Goal: Information Seeking & Learning: Learn about a topic

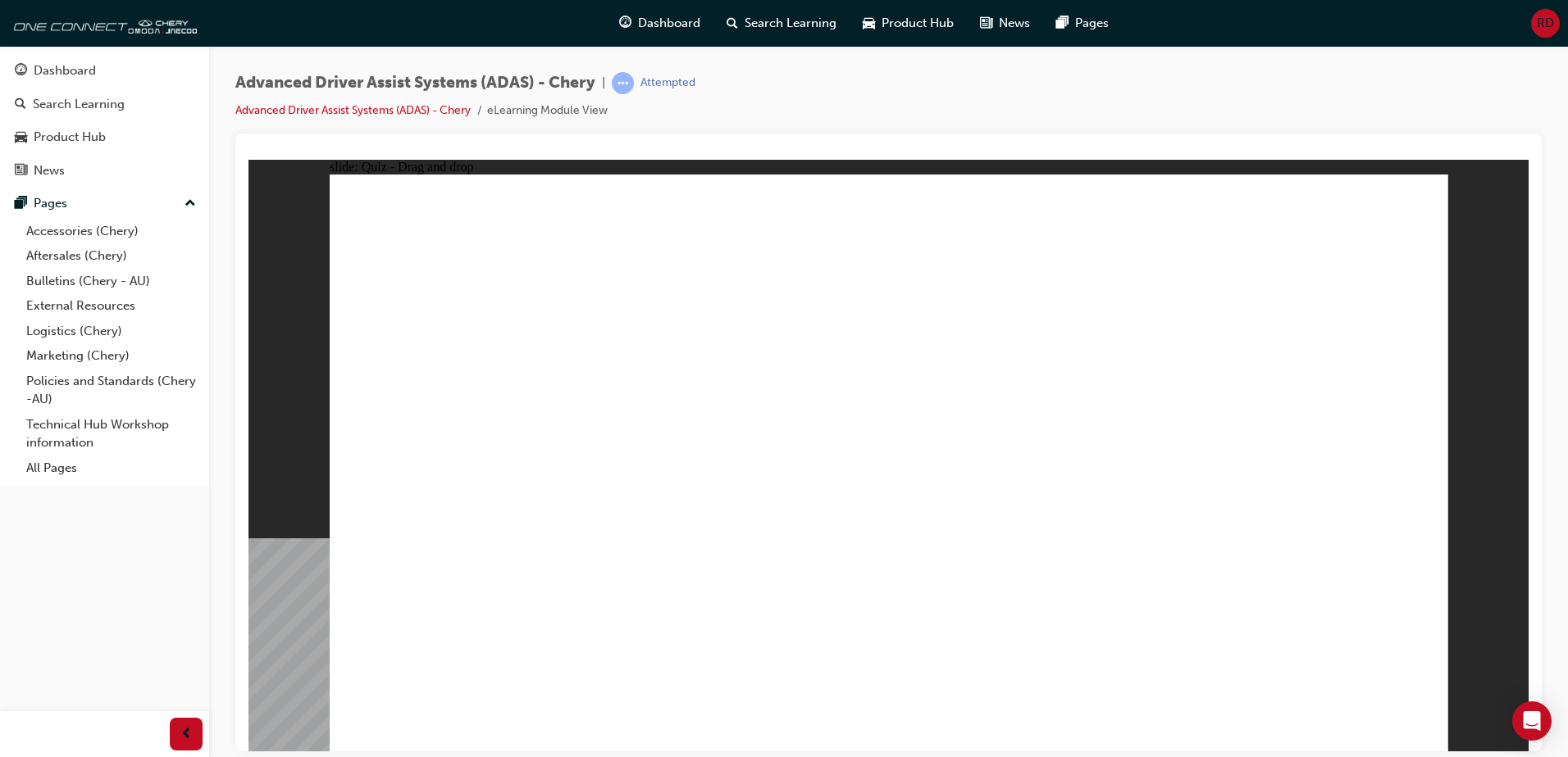
drag, startPoint x: 497, startPoint y: 437, endPoint x: 594, endPoint y: 438, distance: 97.0
drag, startPoint x: 444, startPoint y: 535, endPoint x: 919, endPoint y: 550, distance: 475.2
drag, startPoint x: 479, startPoint y: 538, endPoint x: 1032, endPoint y: 544, distance: 553.0
drag, startPoint x: 1252, startPoint y: 292, endPoint x: 1158, endPoint y: 555, distance: 279.3
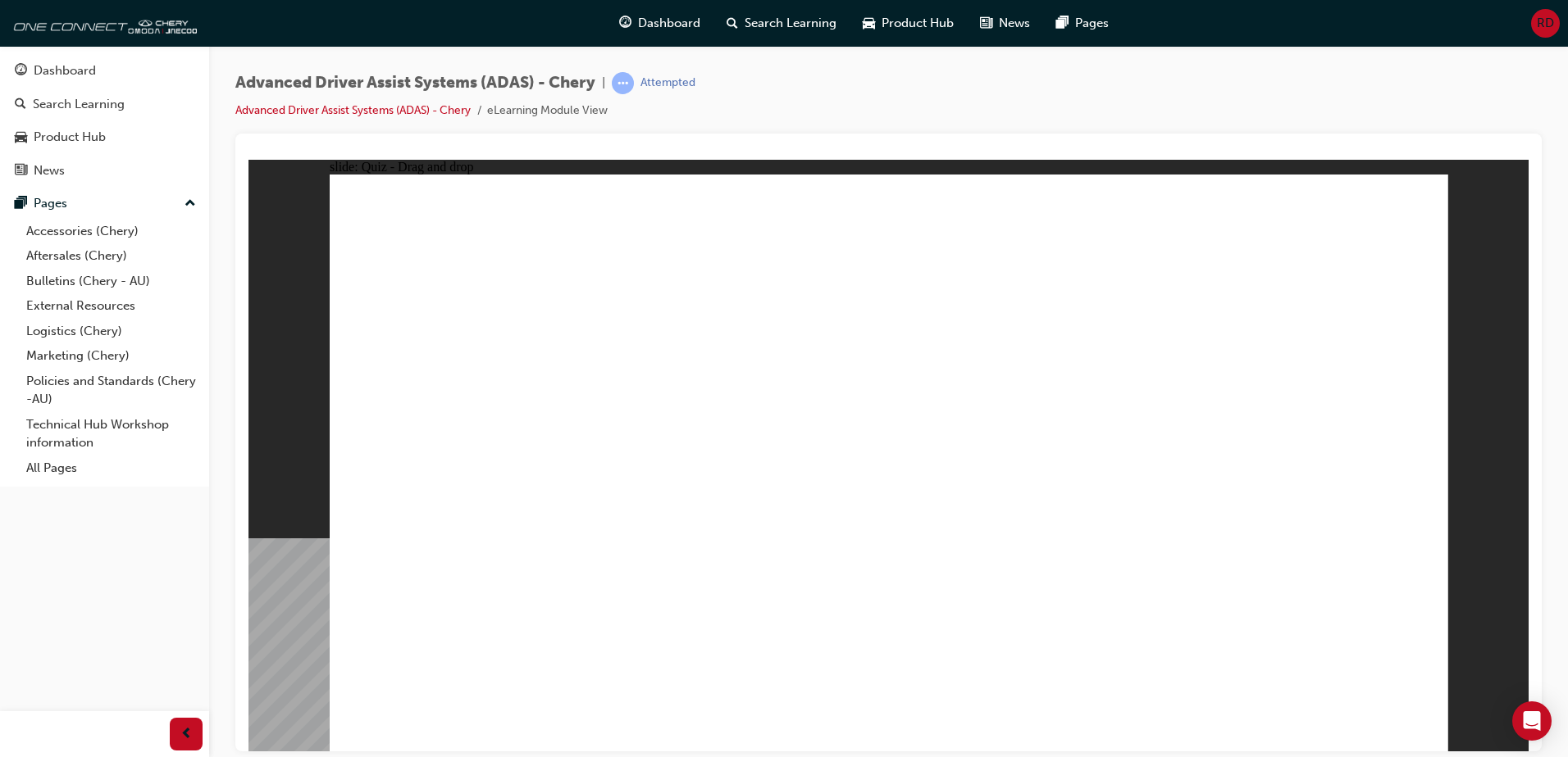
drag, startPoint x: 1015, startPoint y: 248, endPoint x: 1165, endPoint y: 558, distance: 344.4
drag, startPoint x: 977, startPoint y: 359, endPoint x: 672, endPoint y: 554, distance: 362.0
drag, startPoint x: 1128, startPoint y: 281, endPoint x: 581, endPoint y: 542, distance: 606.1
drag, startPoint x: 1140, startPoint y: 231, endPoint x: 733, endPoint y: 537, distance: 509.2
drag, startPoint x: 1290, startPoint y: 244, endPoint x: 783, endPoint y: 535, distance: 584.6
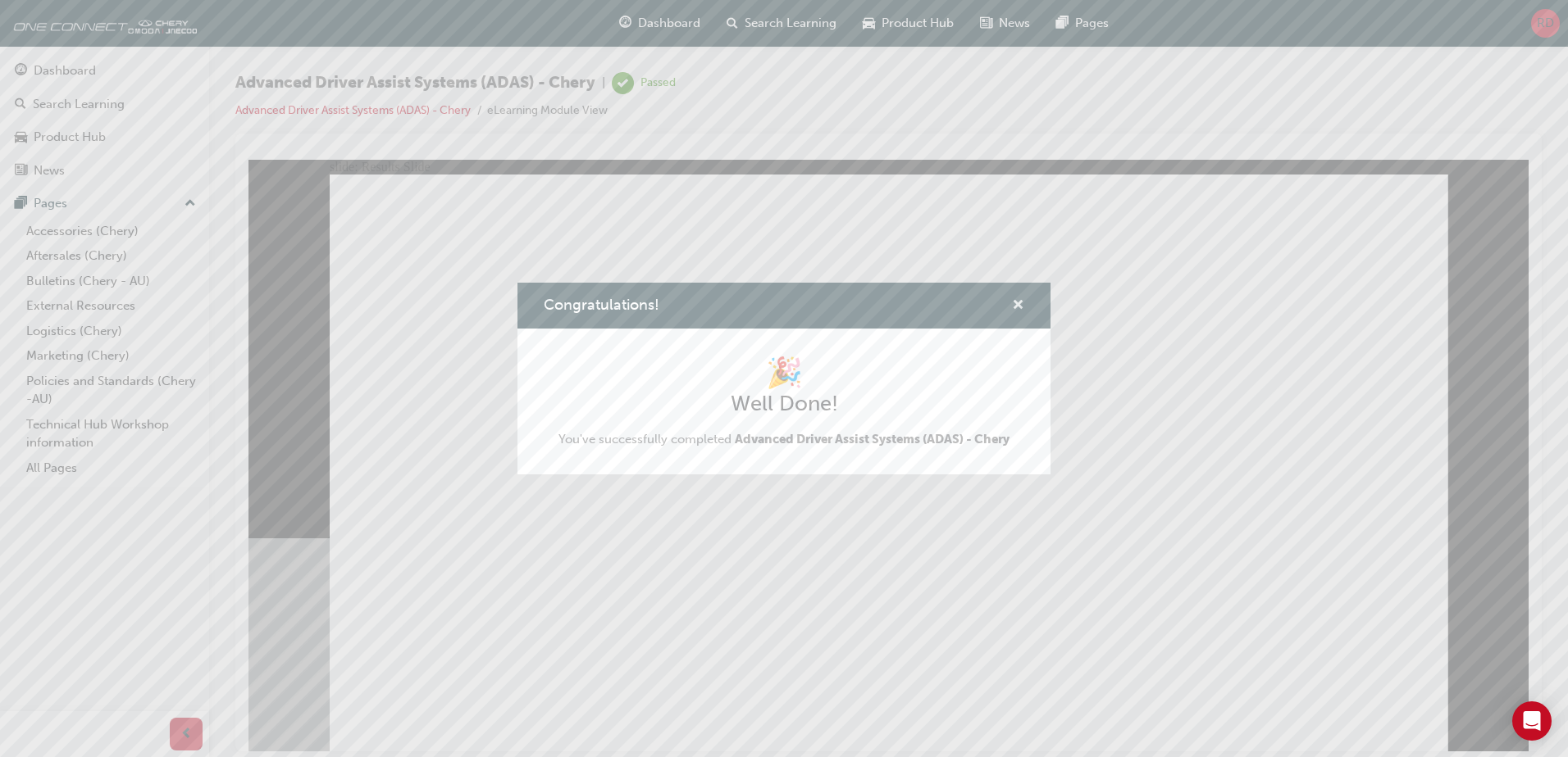
click at [1017, 304] on span "cross-icon" at bounding box center [1018, 306] width 13 height 14
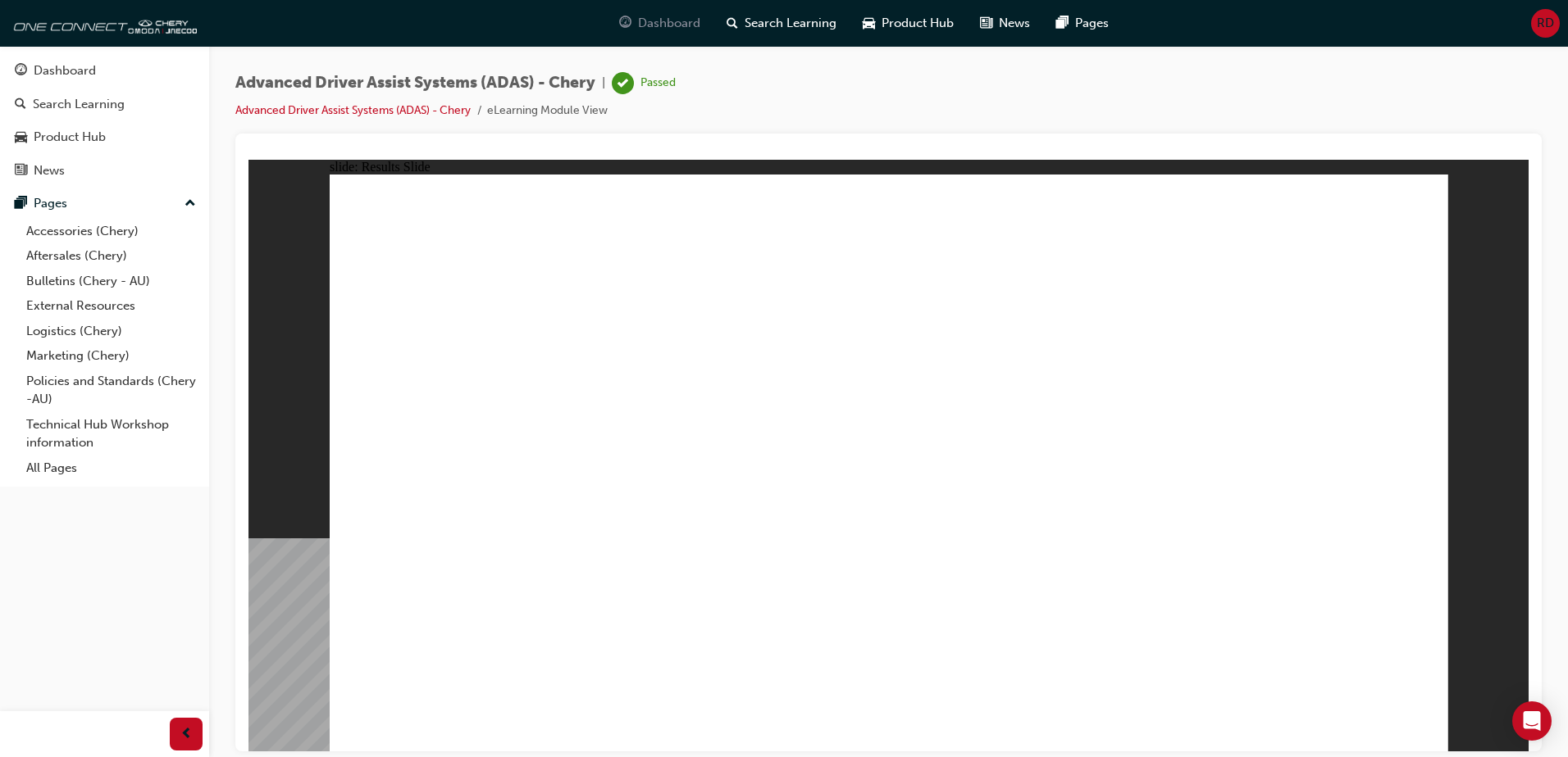
click at [646, 24] on span "Dashboard" at bounding box center [669, 23] width 63 height 19
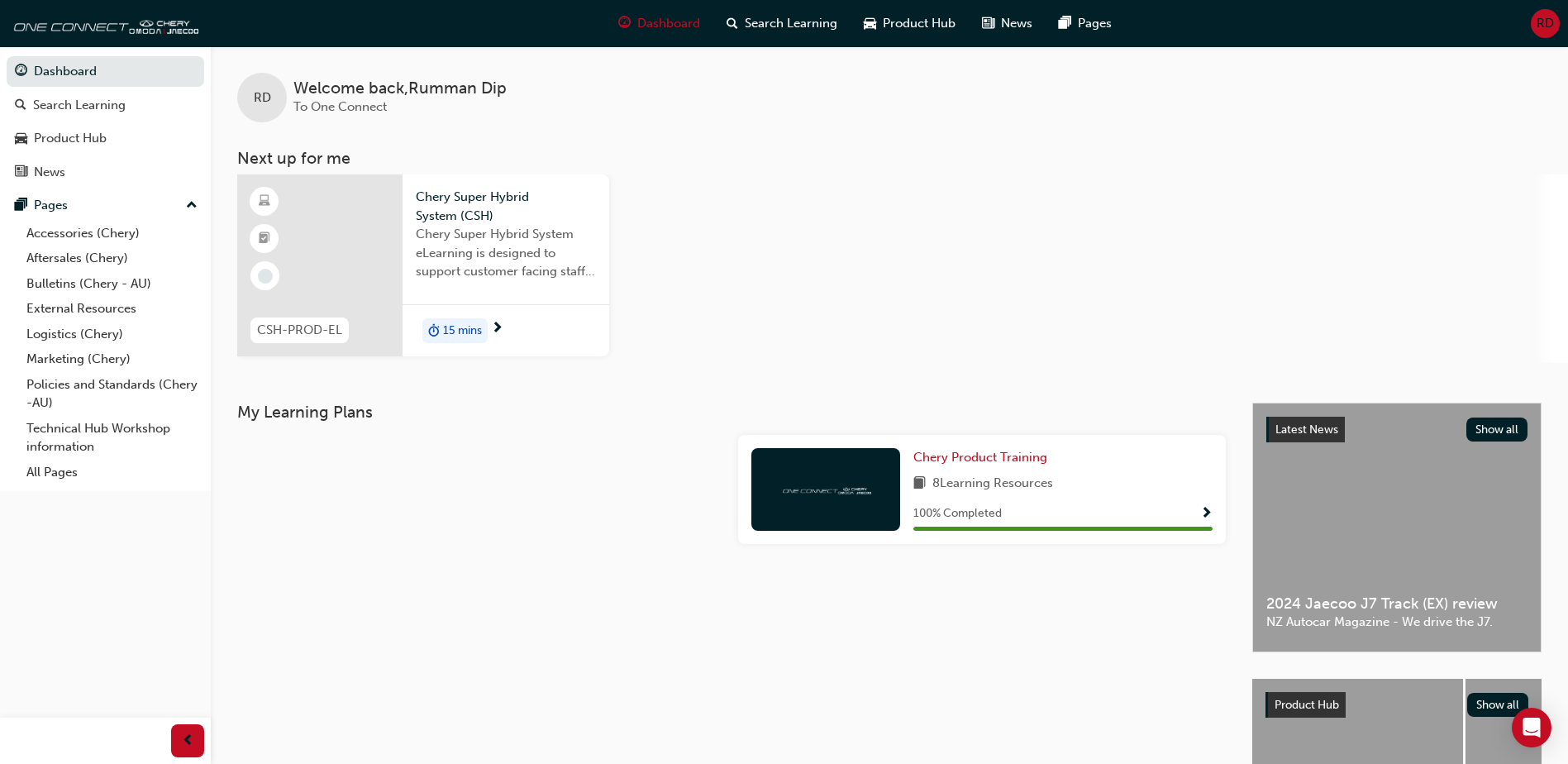
click at [448, 250] on span "Chery Super Hybrid System eLearning is designed to support customer facing staf…" at bounding box center [505, 253] width 180 height 56
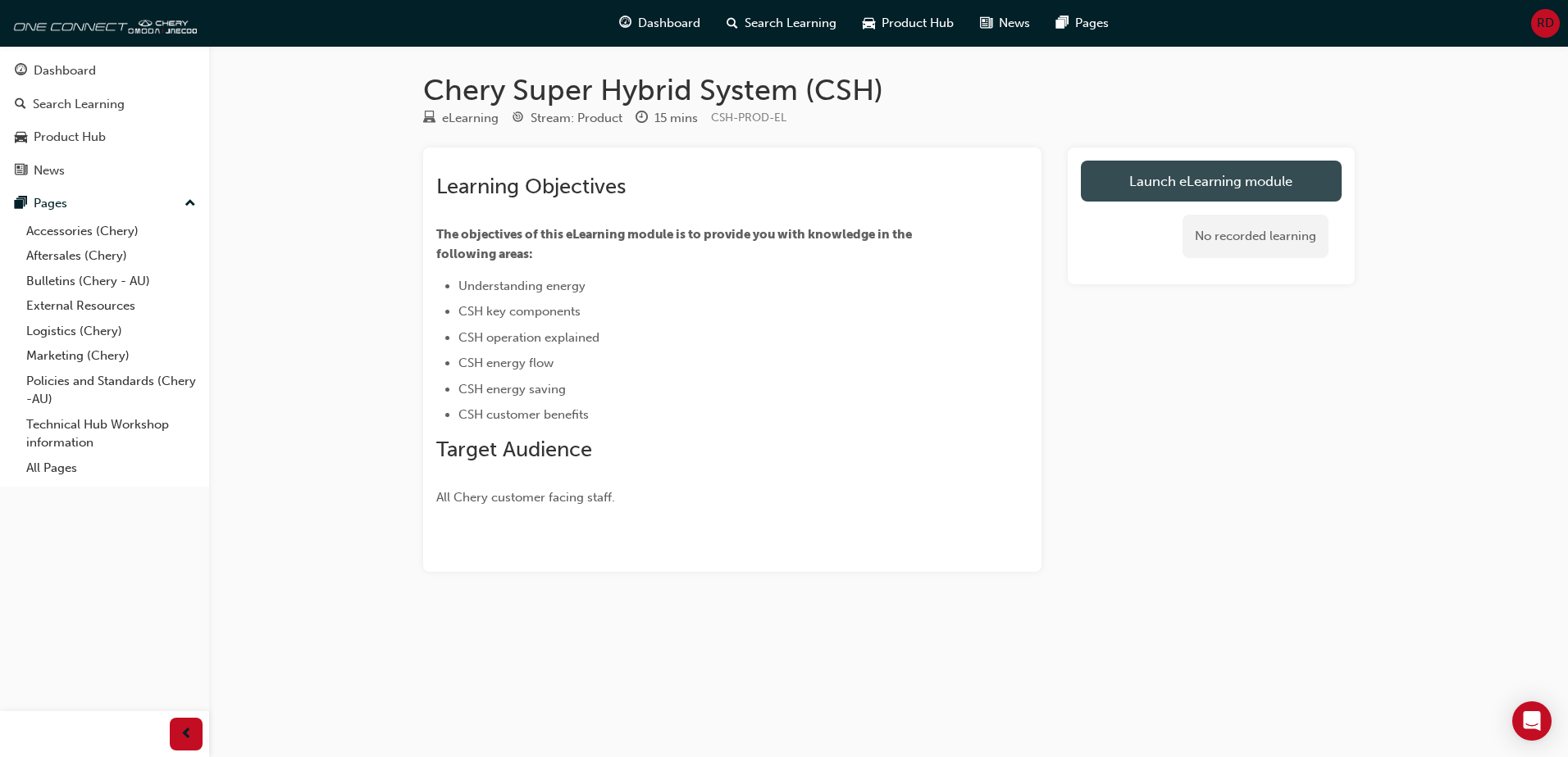
click at [1171, 188] on link "Launch eLearning module" at bounding box center [1211, 181] width 261 height 41
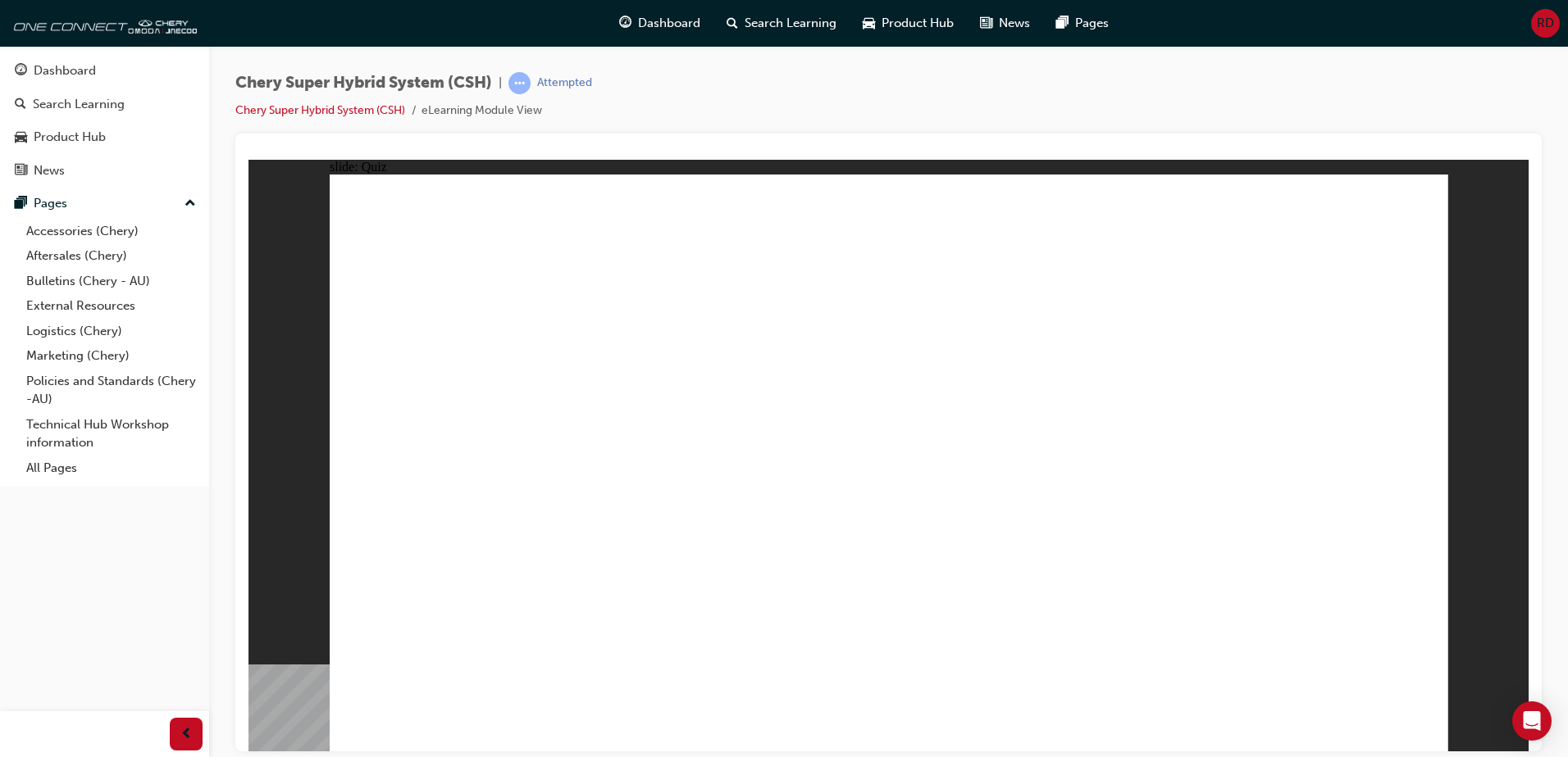
radio input "true"
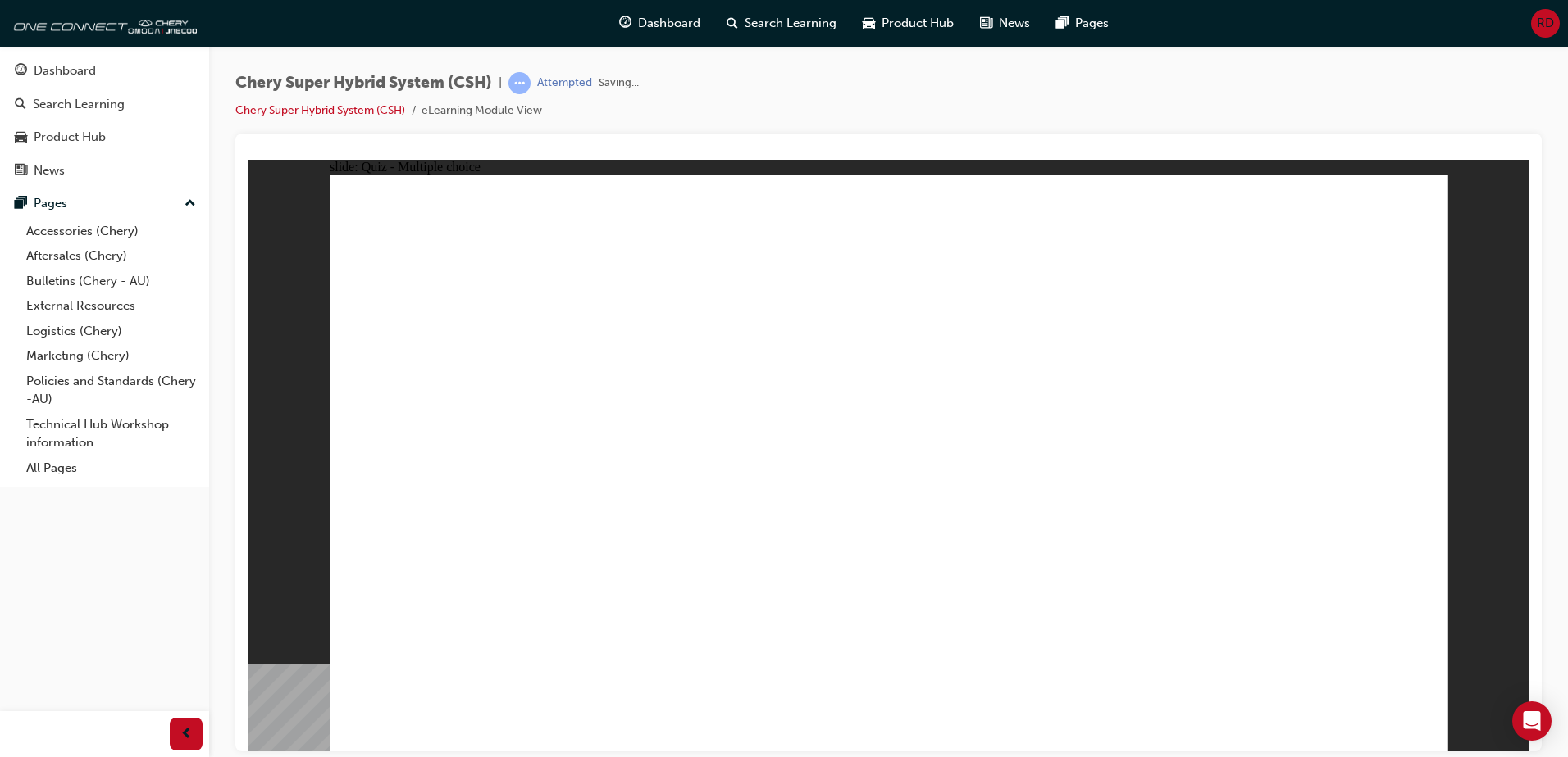
radio input "true"
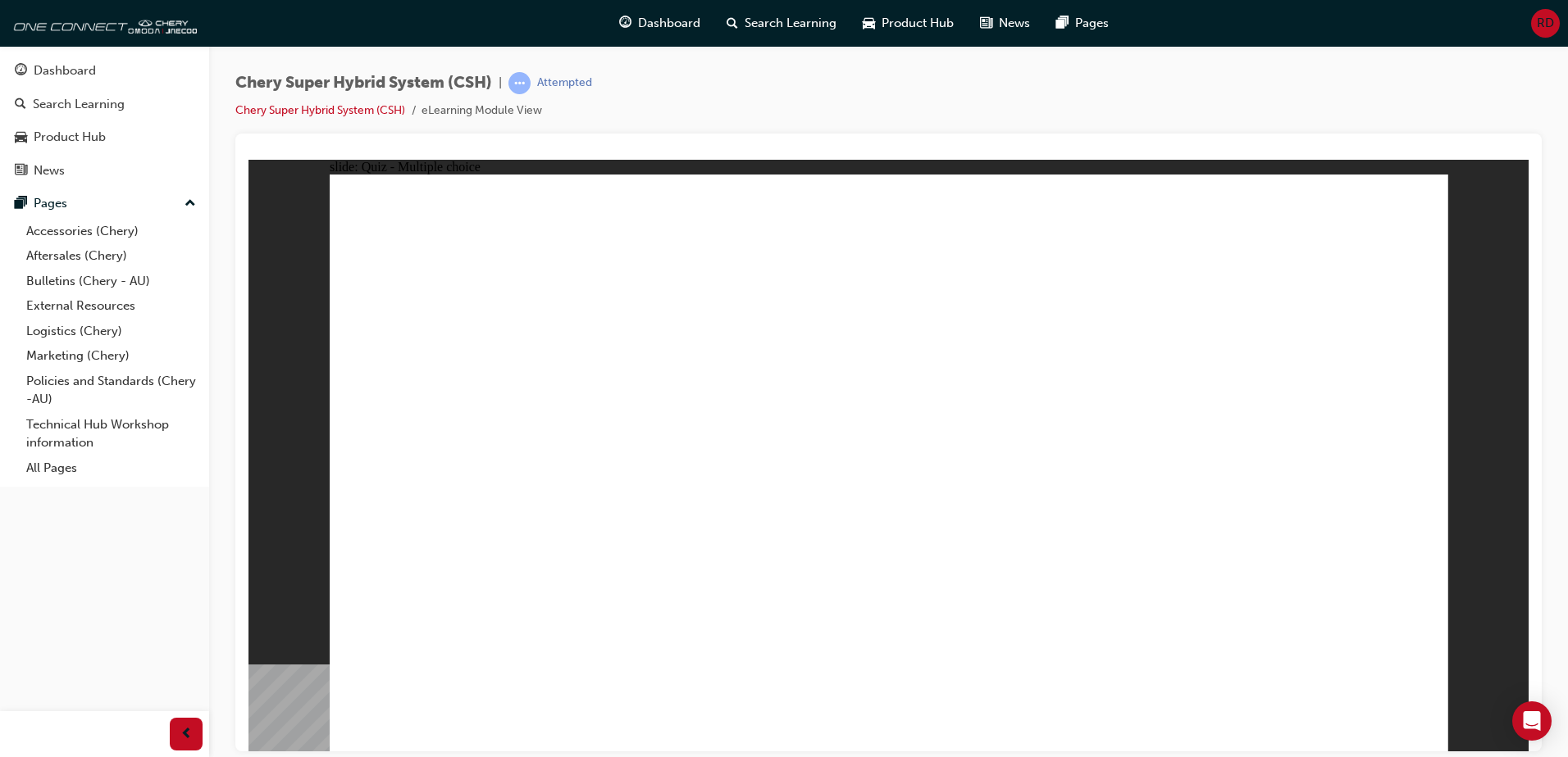
radio input "true"
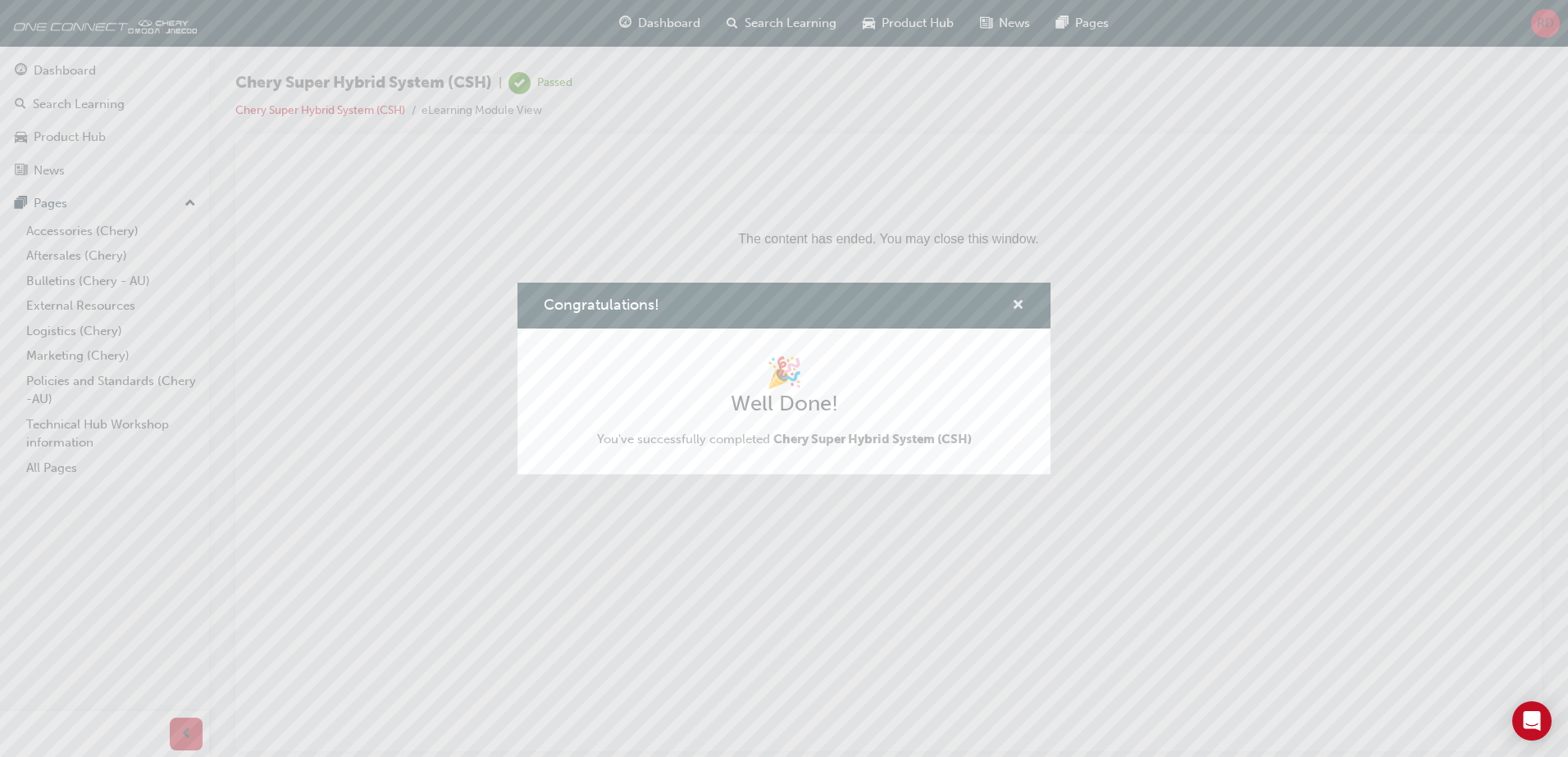
click at [1016, 299] on span "cross-icon" at bounding box center [1018, 306] width 13 height 14
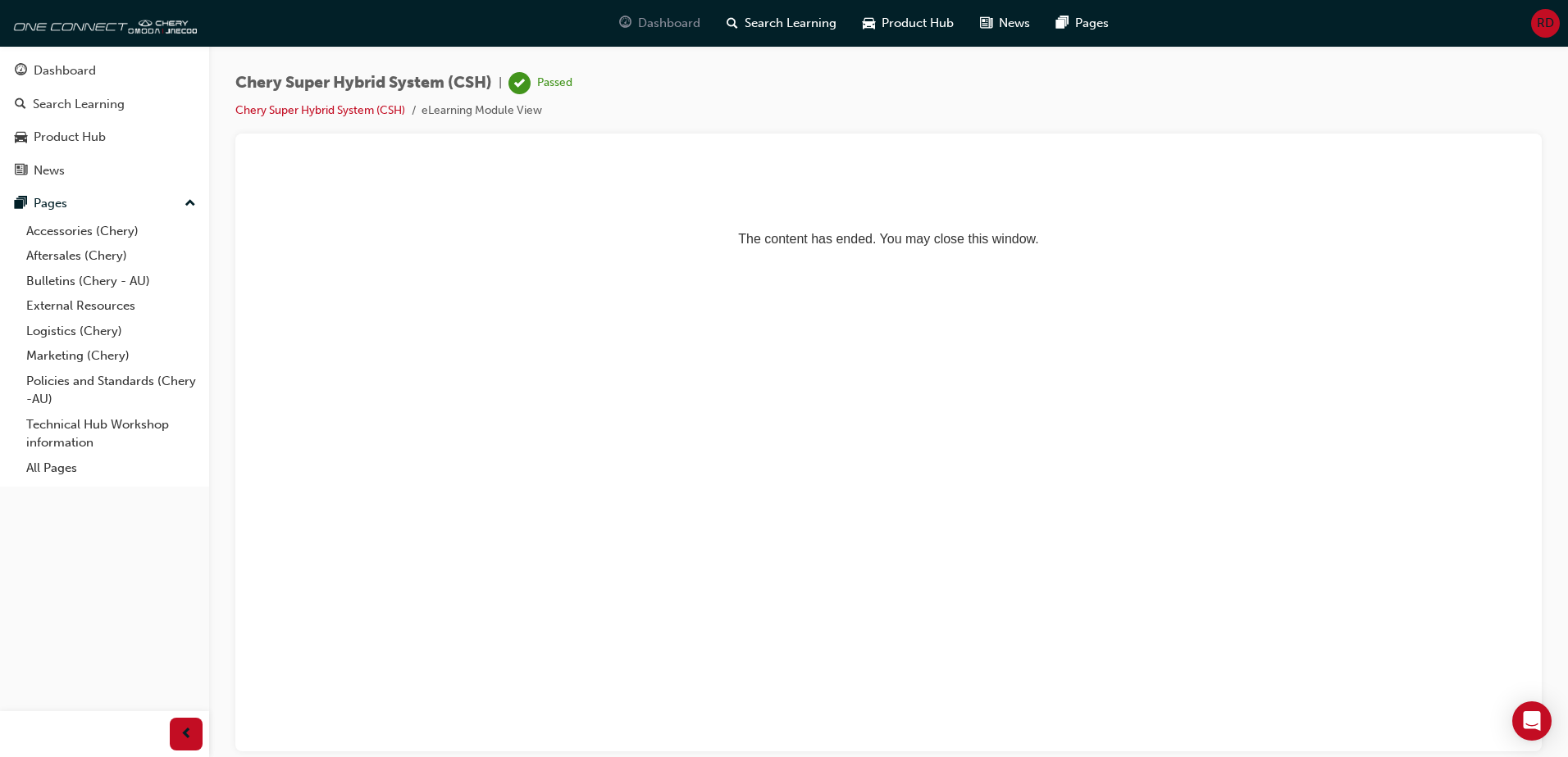
click at [641, 27] on span "Dashboard" at bounding box center [669, 23] width 63 height 19
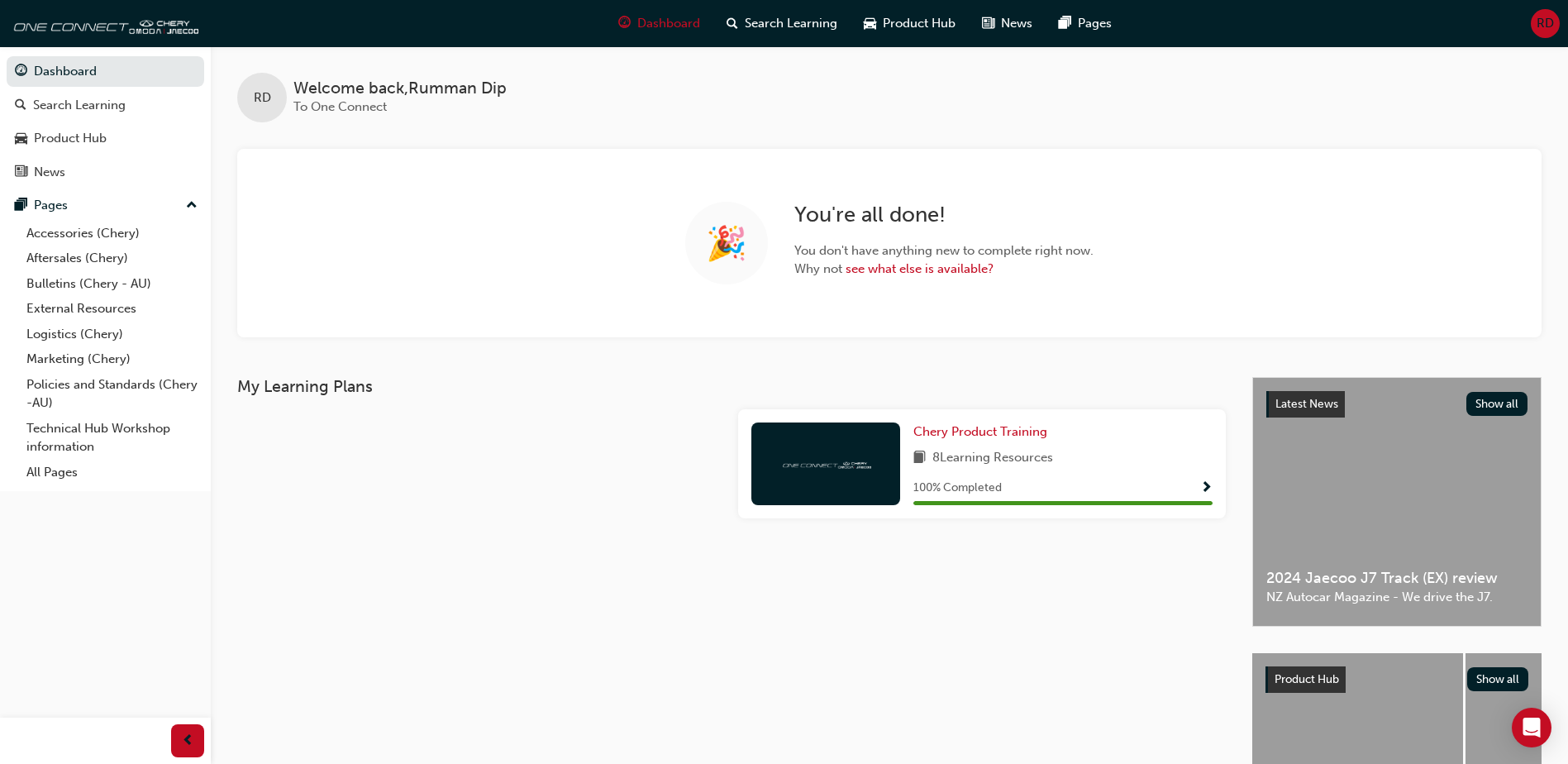
click at [472, 537] on div at bounding box center [481, 538] width 501 height 14
click at [766, 27] on span "Search Learning" at bounding box center [791, 23] width 92 height 19
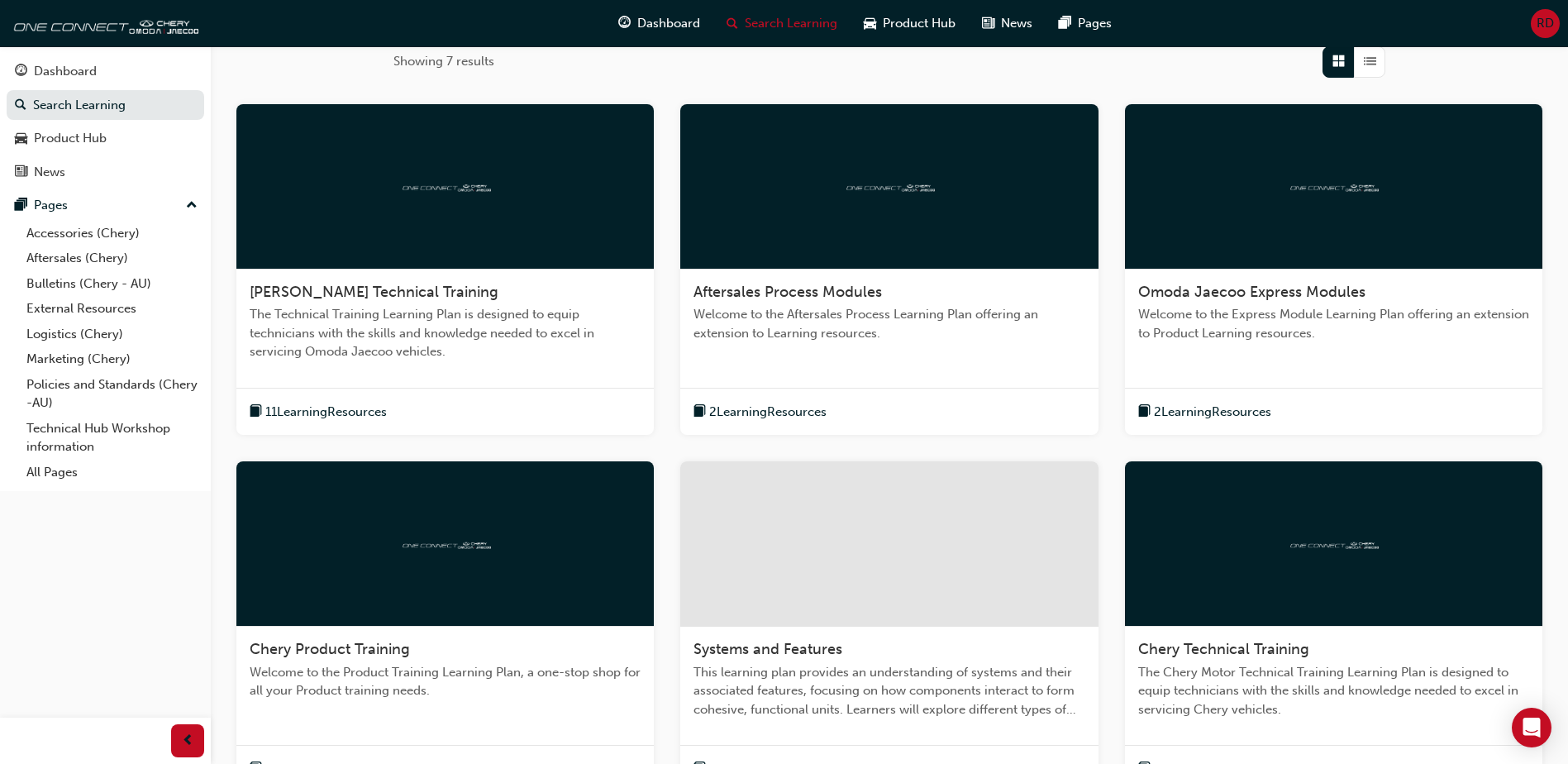
scroll to position [331, 0]
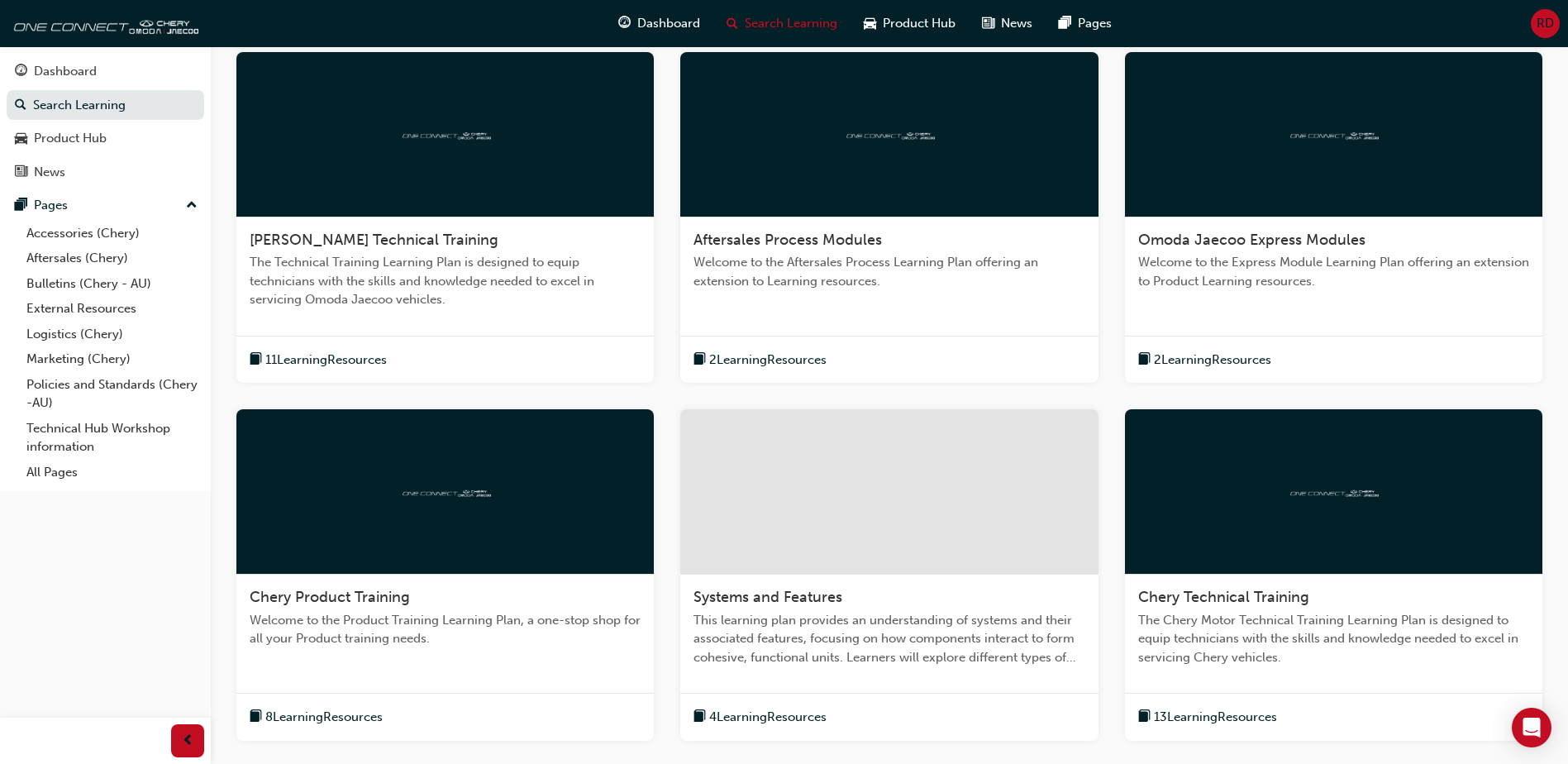
click at [423, 238] on span "[PERSON_NAME] Technical Training" at bounding box center [374, 239] width 249 height 18
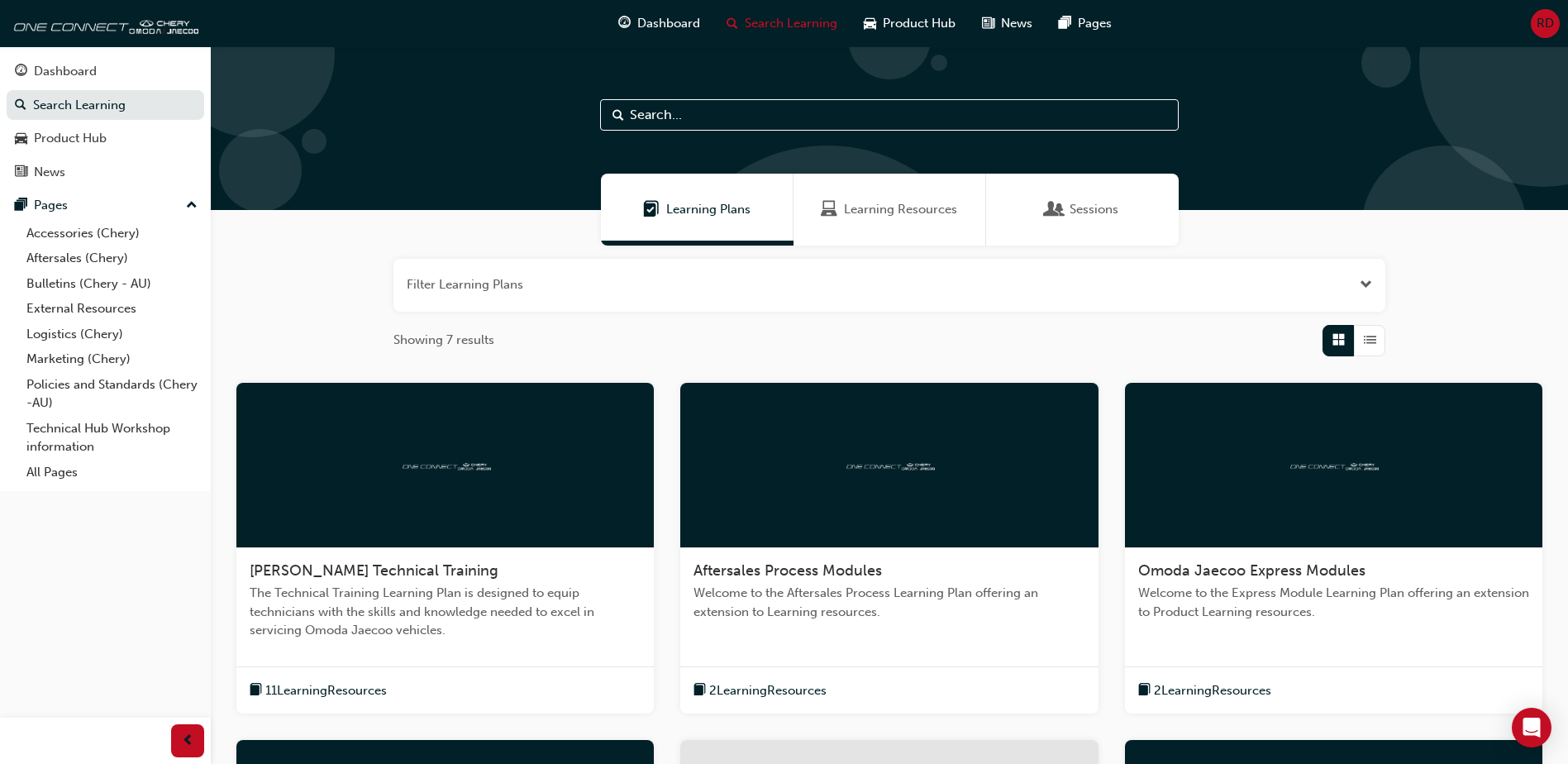
click at [805, 692] on span "2 Learning Resources" at bounding box center [767, 691] width 118 height 19
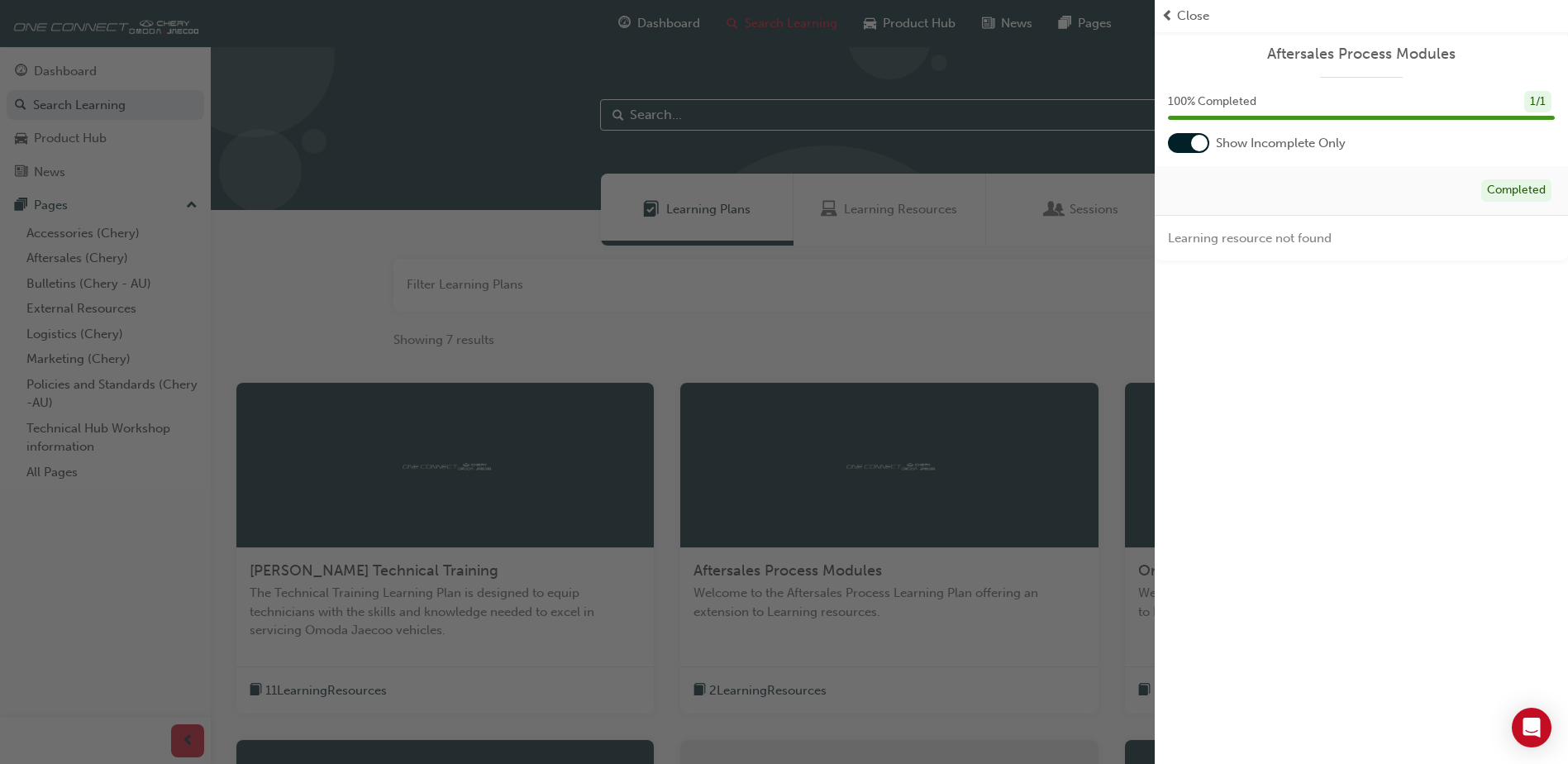
click at [768, 305] on div "button" at bounding box center [577, 382] width 1155 height 764
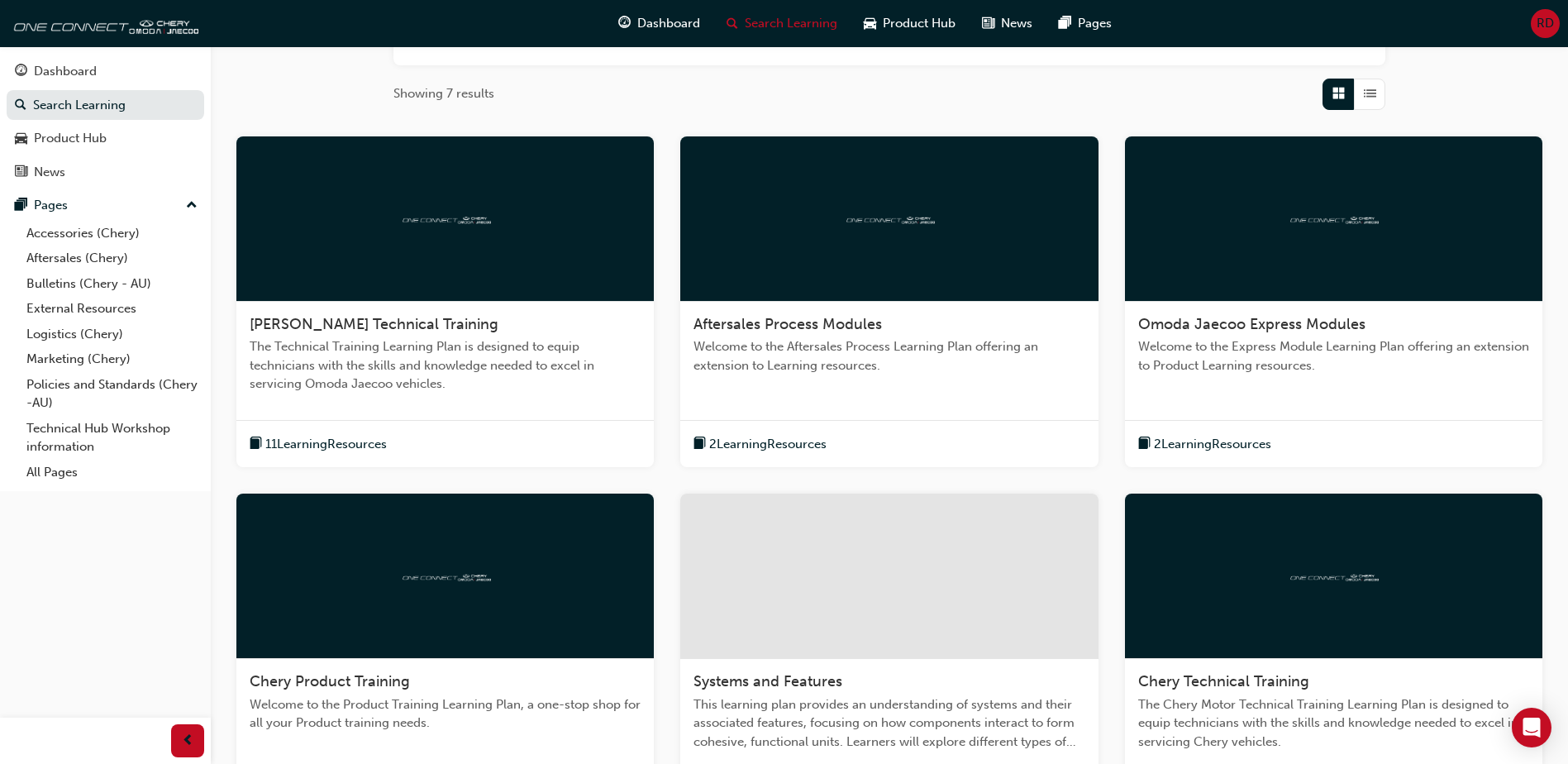
scroll to position [248, 0]
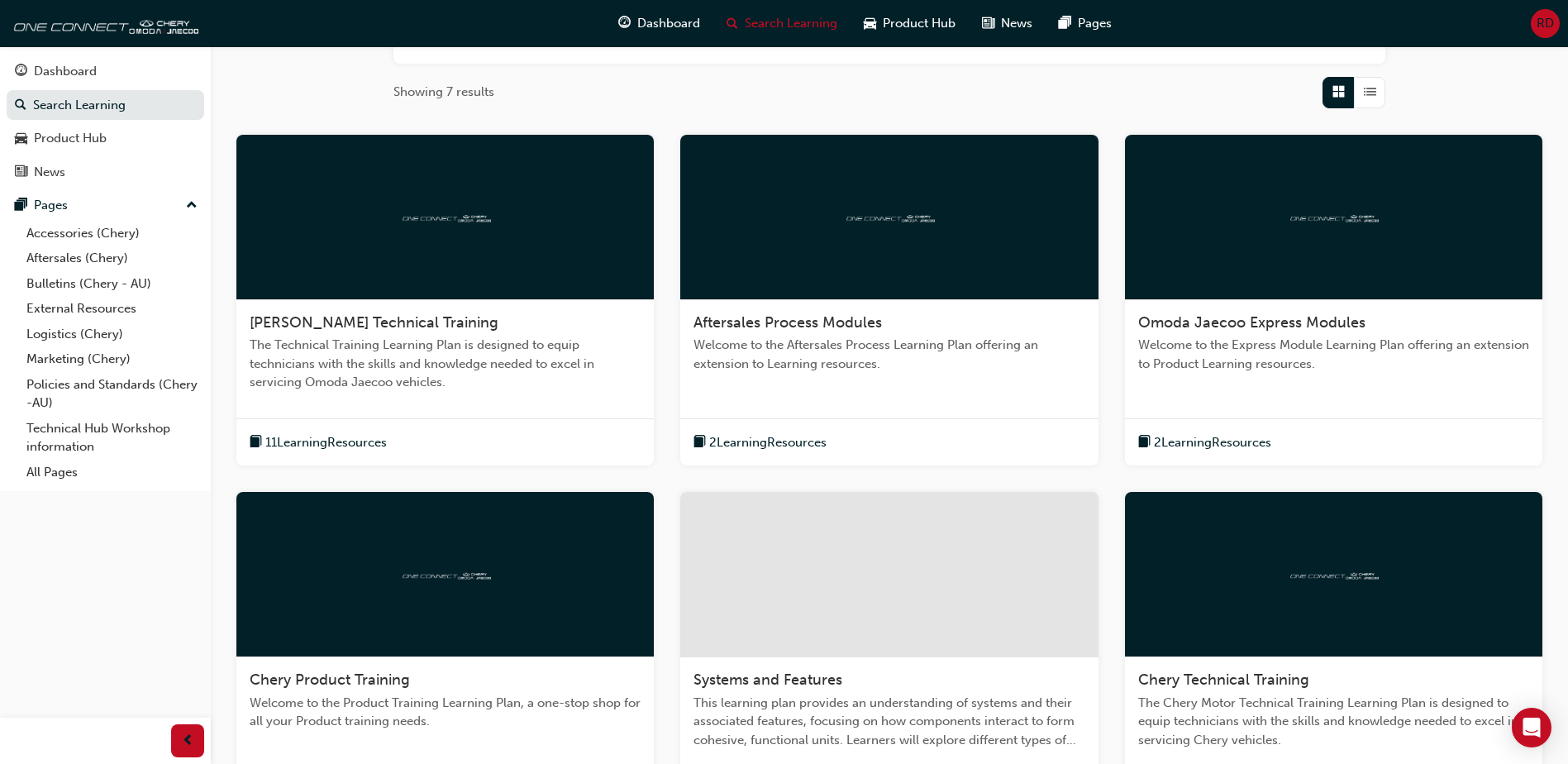
click at [1191, 438] on span "2 Learning Resources" at bounding box center [1212, 443] width 118 height 19
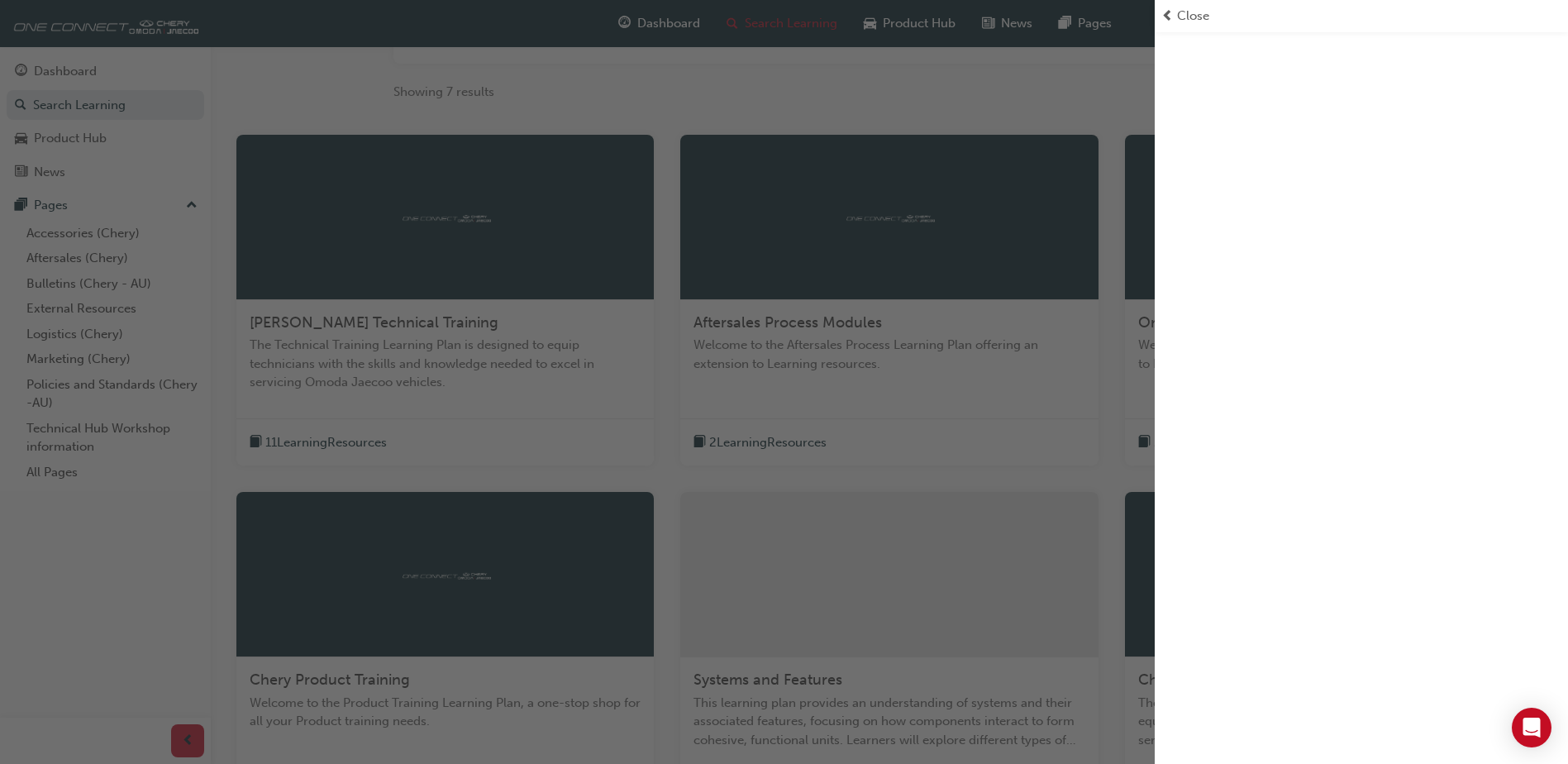
click at [1194, 12] on span "Close" at bounding box center [1193, 17] width 32 height 19
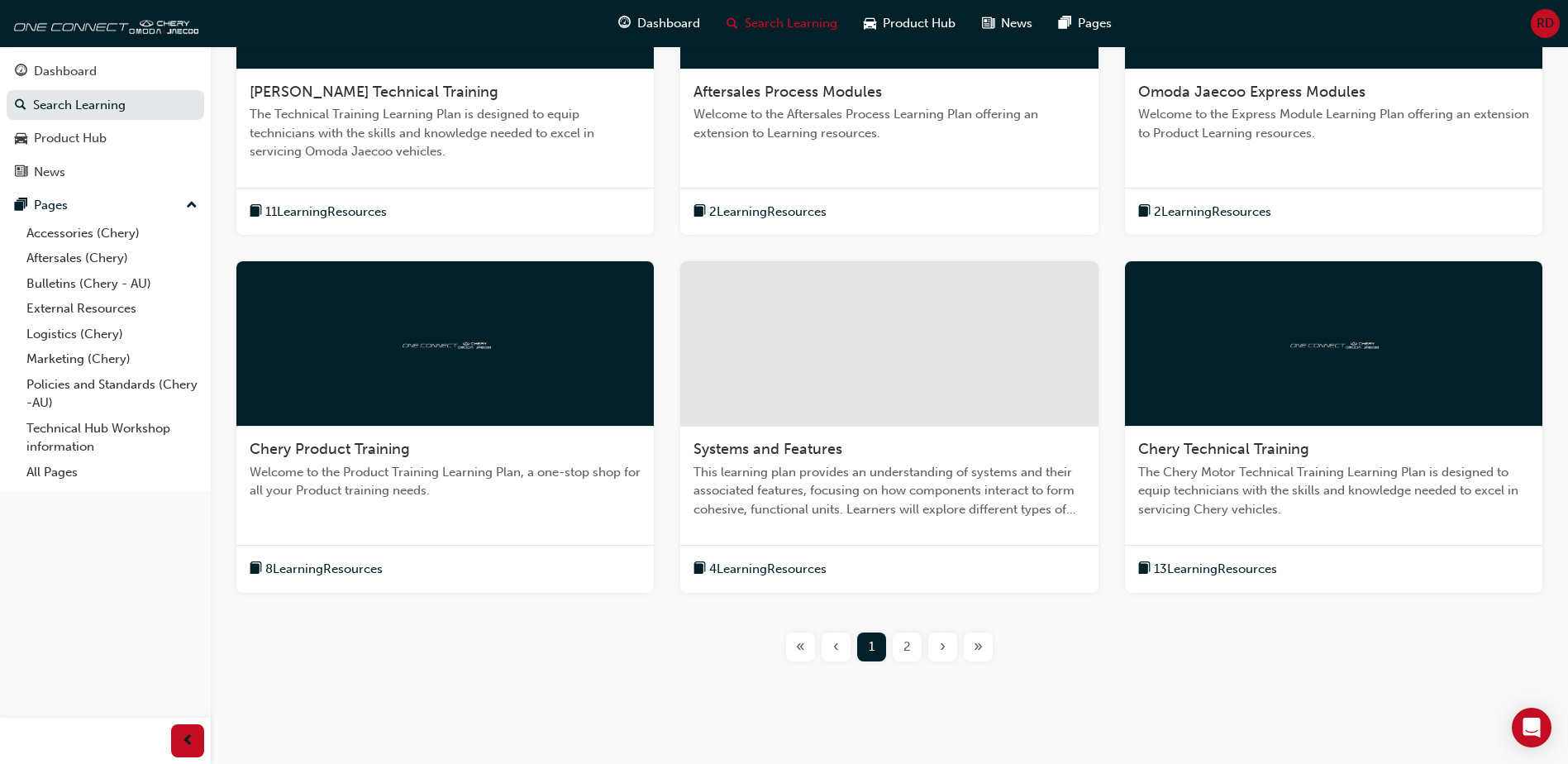
scroll to position [496, 0]
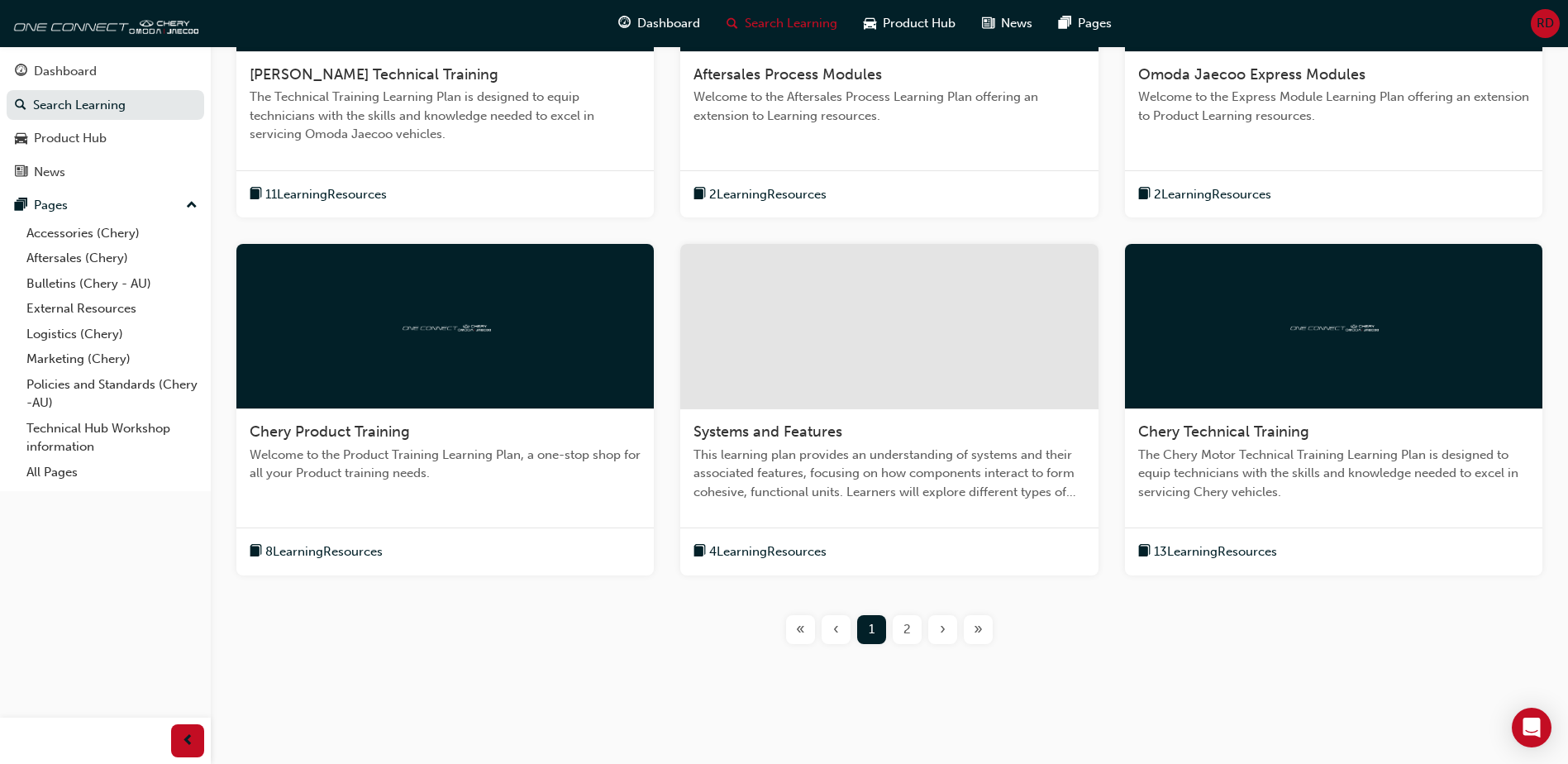
click at [378, 549] on span "8 Learning Resources" at bounding box center [324, 552] width 118 height 19
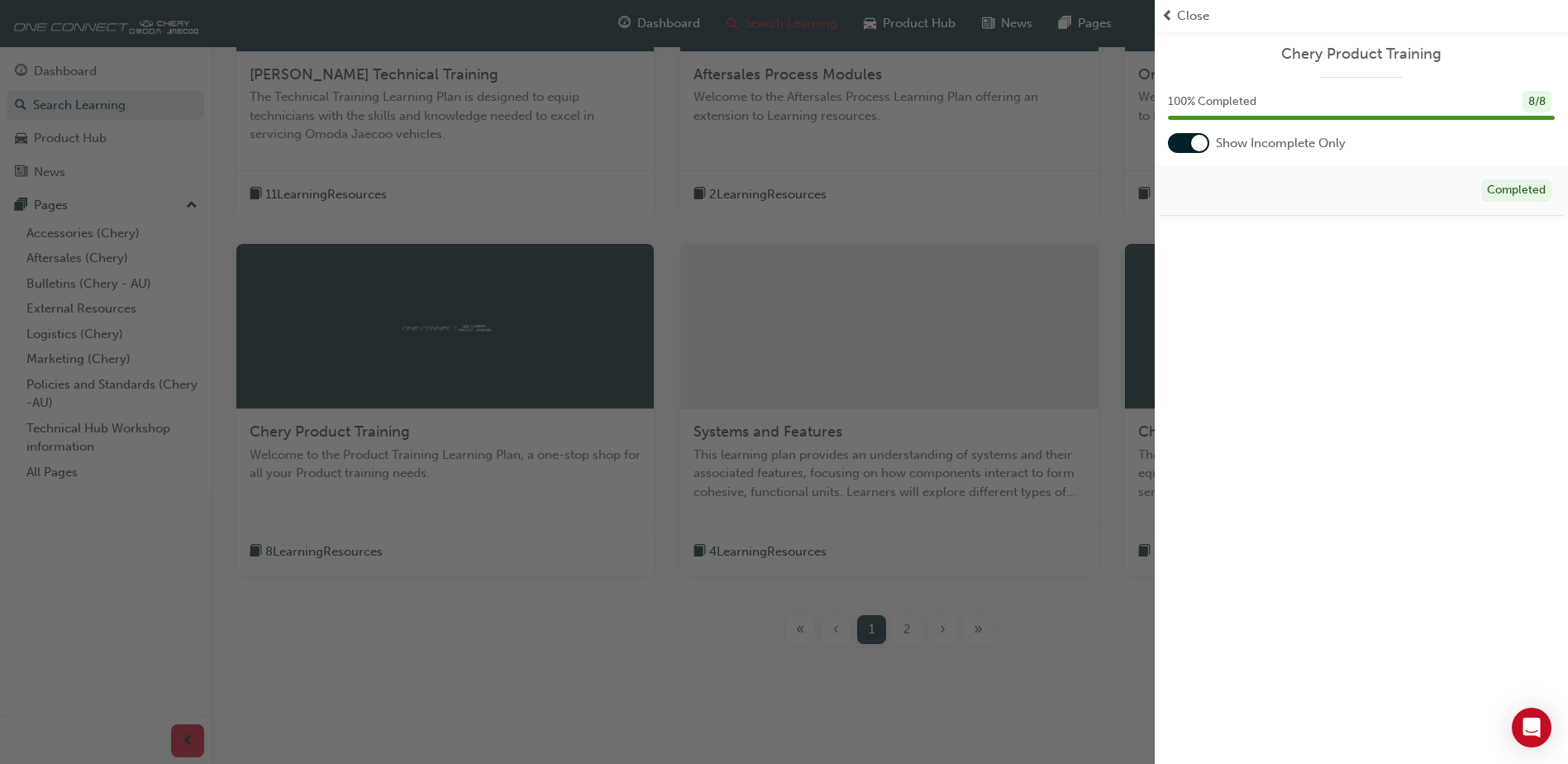
click at [456, 585] on div "button" at bounding box center [577, 382] width 1155 height 764
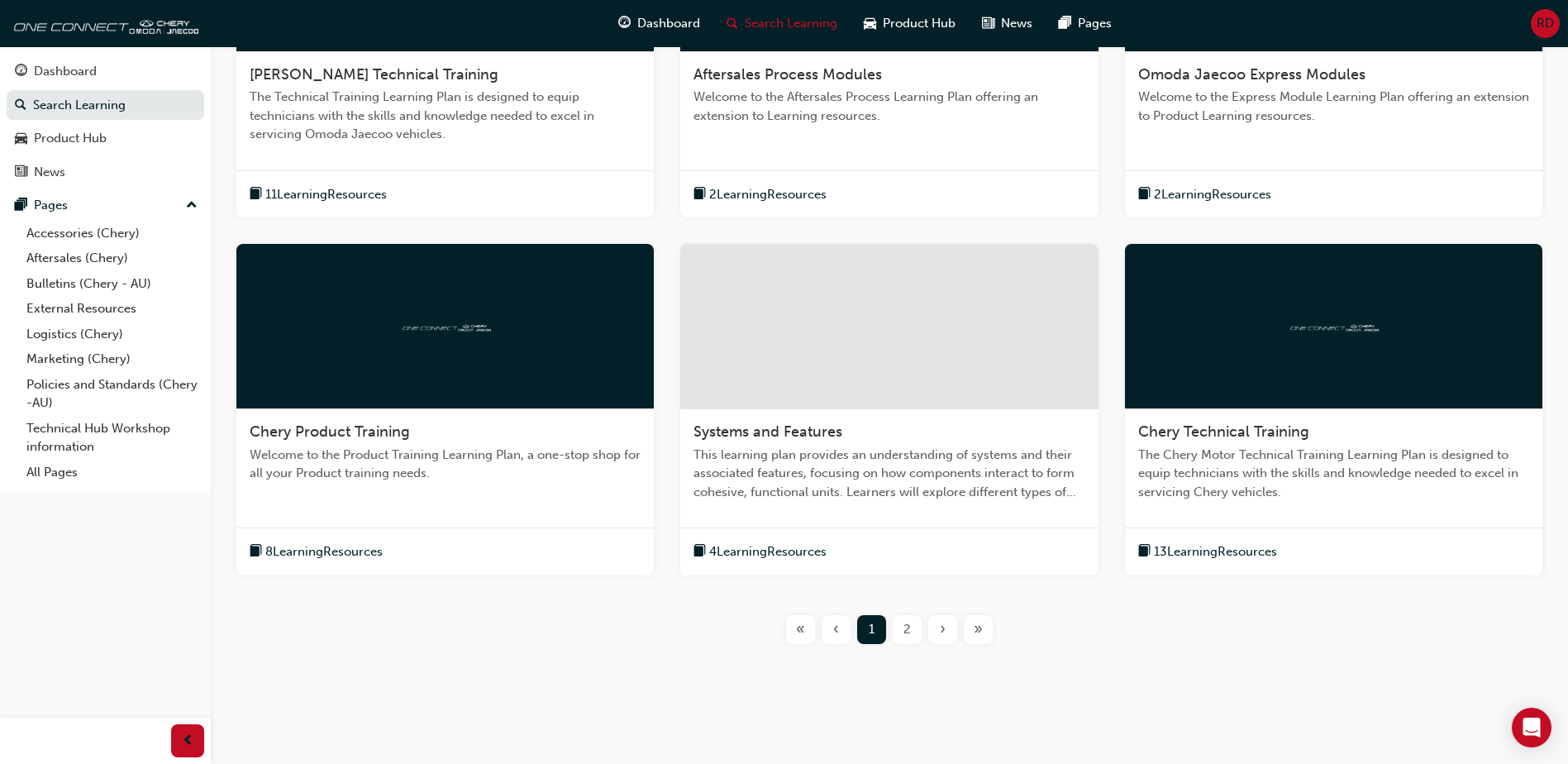
click at [718, 552] on span "4 Learning Resources" at bounding box center [767, 552] width 118 height 19
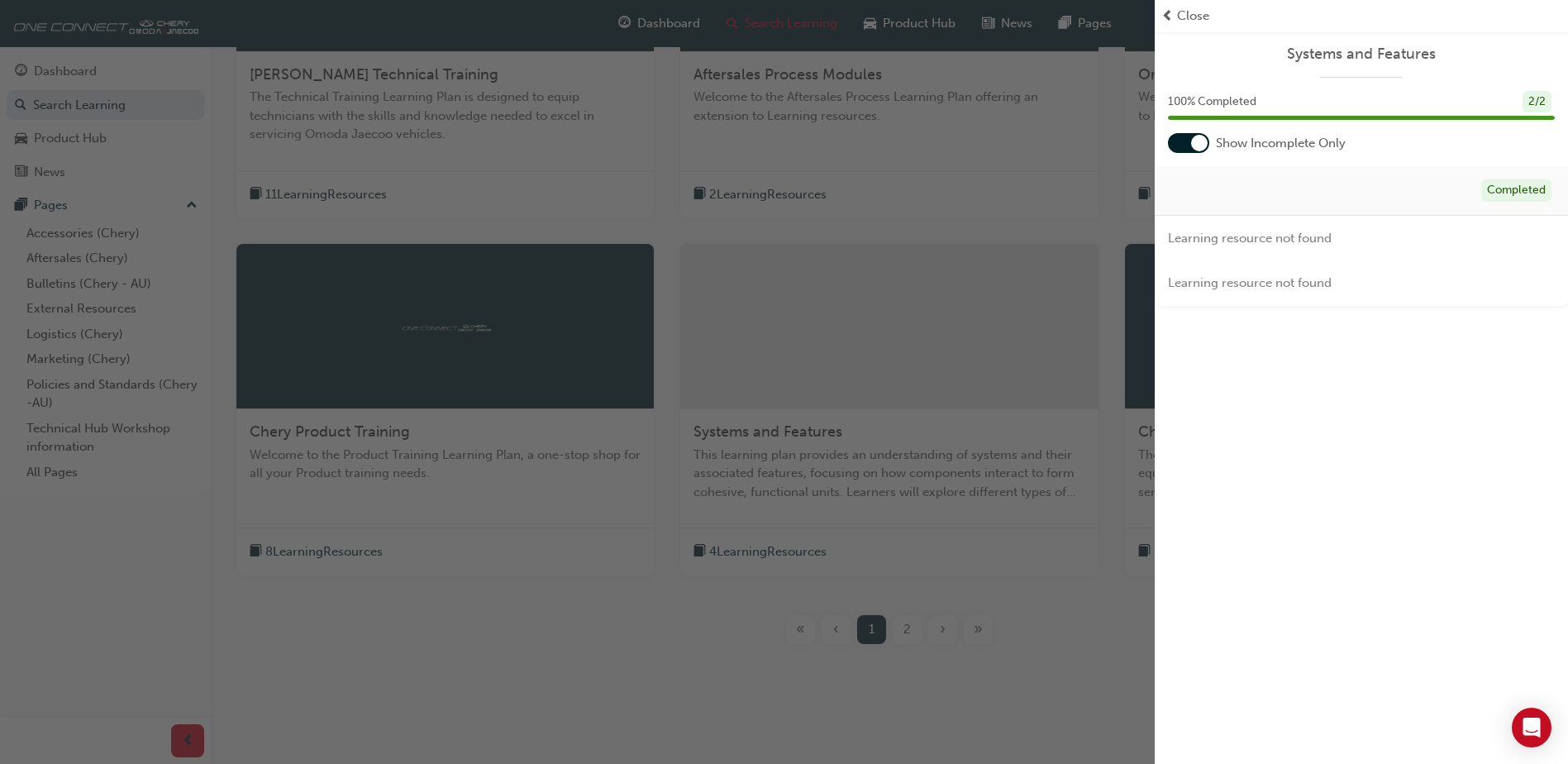
click at [1163, 16] on span "prev-icon" at bounding box center [1167, 17] width 13 height 19
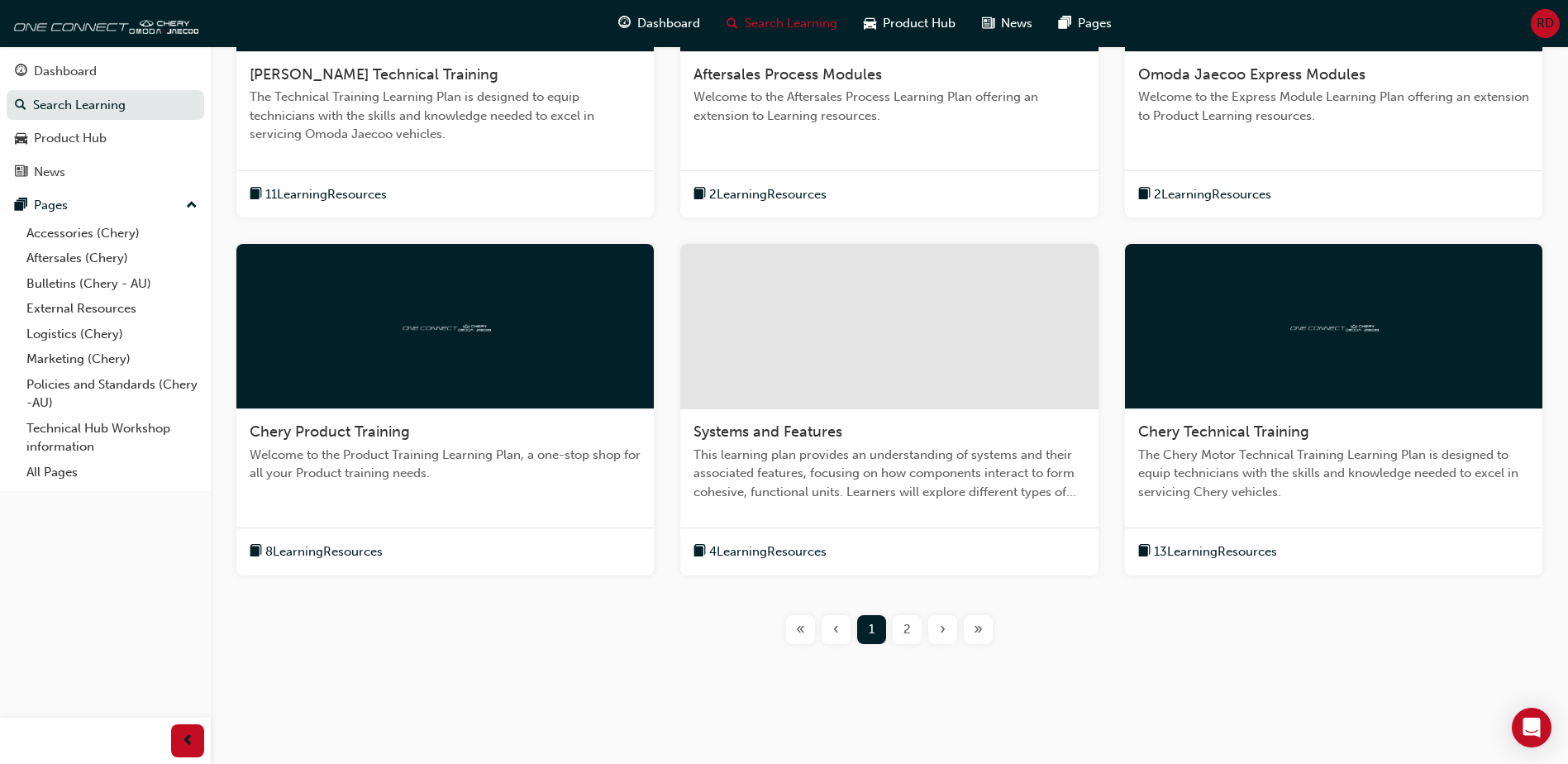
click at [905, 630] on span "2" at bounding box center [908, 630] width 8 height 19
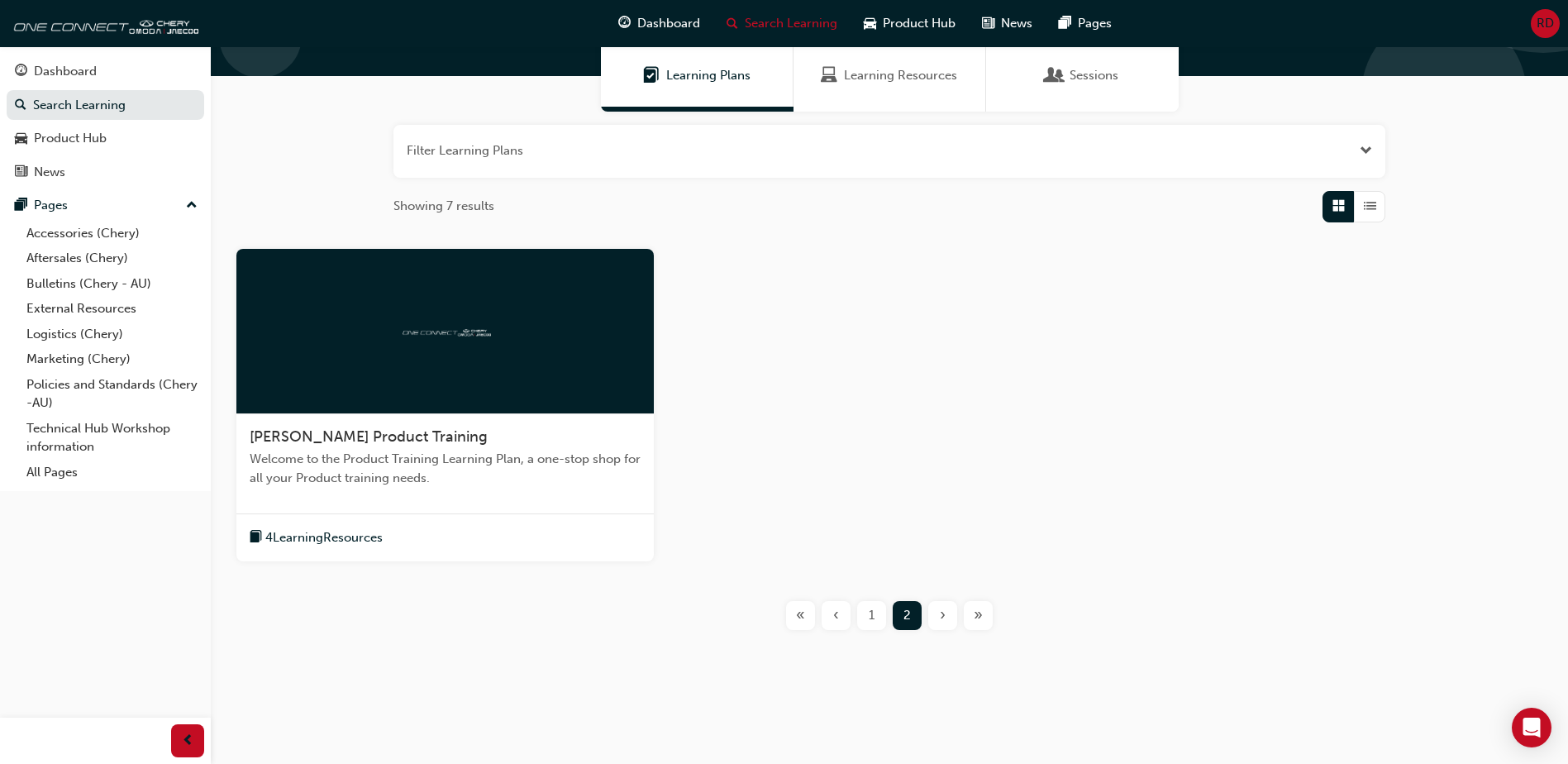
scroll to position [134, 0]
click at [905, 630] on div "[PERSON_NAME] Product Training Welcome to the Product Training Learning Plan, a…" at bounding box center [889, 453] width 1304 height 408
click at [364, 446] on div "[PERSON_NAME] Product Training" at bounding box center [445, 437] width 391 height 19
